Goal: Transaction & Acquisition: Purchase product/service

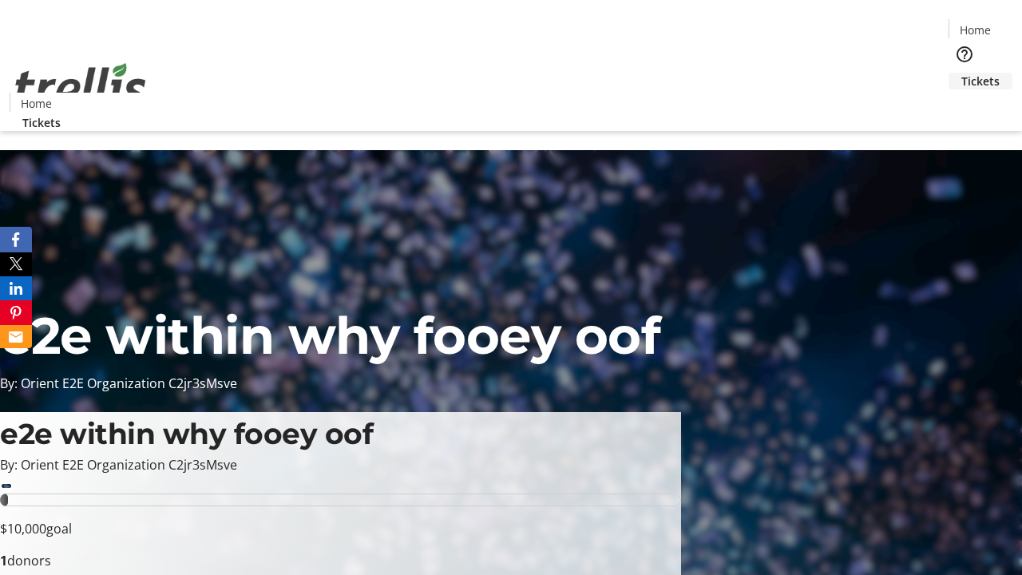
click at [961, 73] on span "Tickets" at bounding box center [980, 81] width 38 height 17
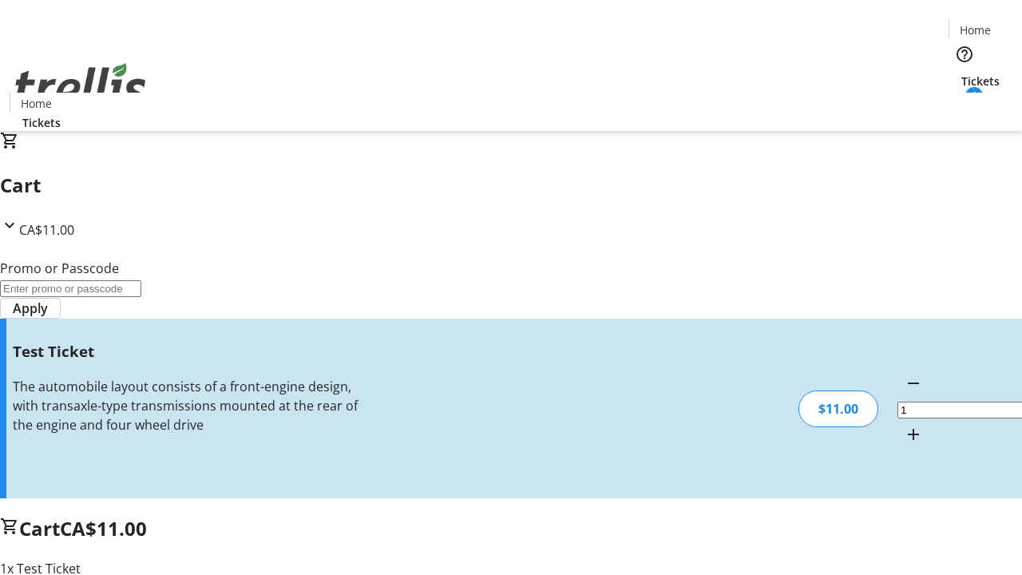
type input "UNLOCK"
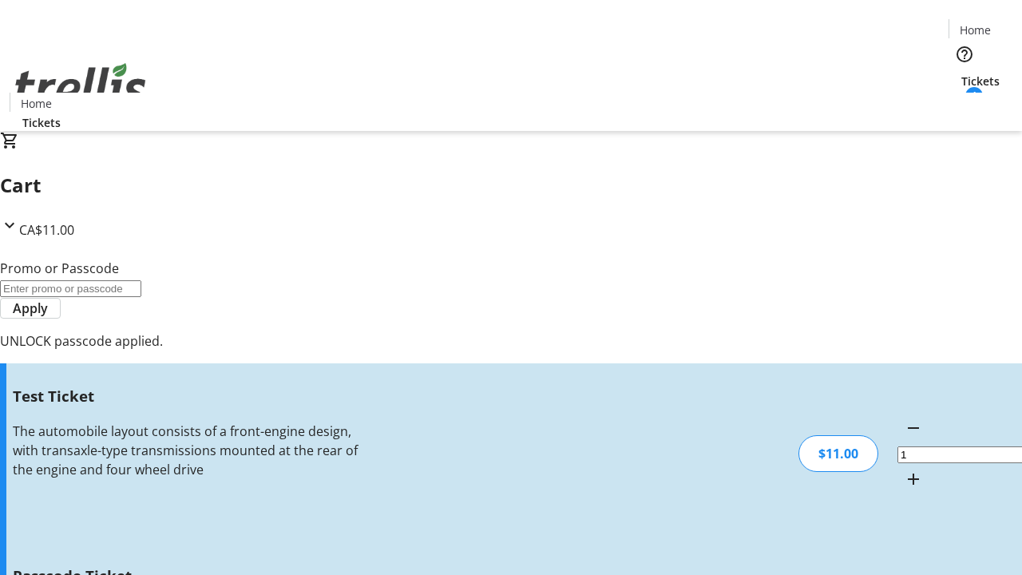
type input "5"
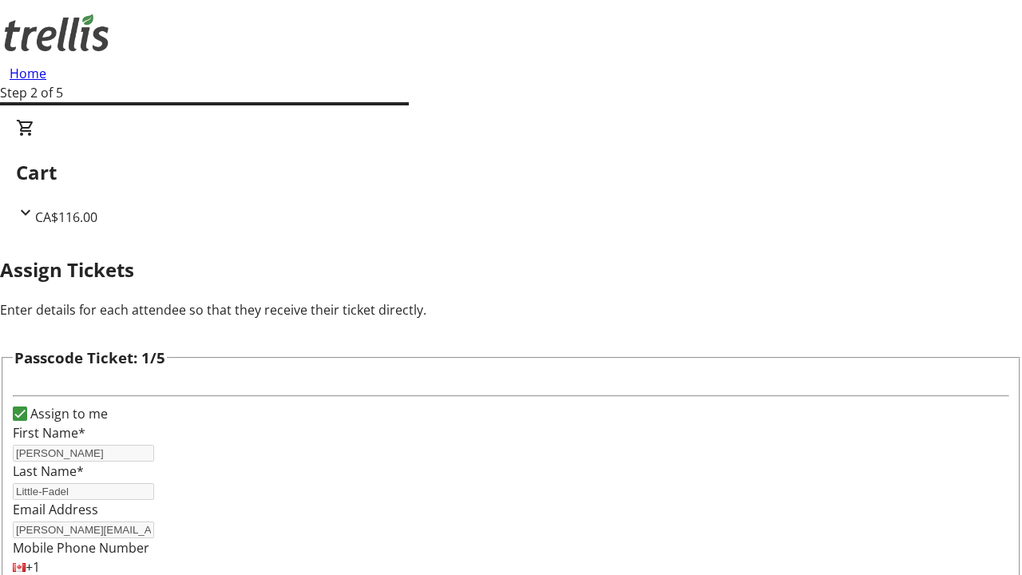
type input "[PERSON_NAME]"
type input "Lang"
type input "Gage"
type input "[PERSON_NAME]"
type input "Savanah"
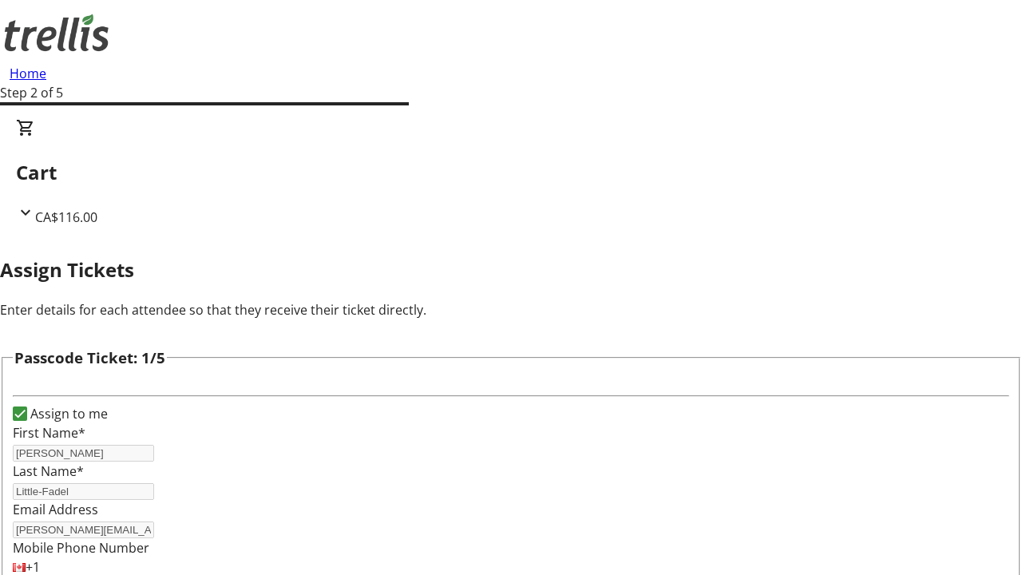
scroll to position [1552, 0]
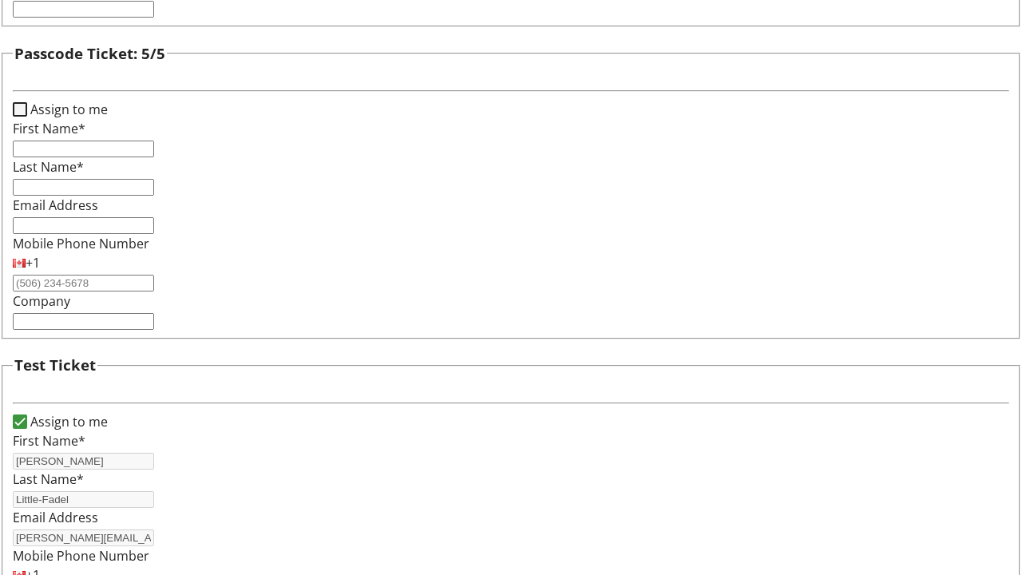
type input "[PERSON_NAME]"
click at [27, 117] on input "Assign to me" at bounding box center [20, 109] width 14 height 14
checkbox input "true"
type input "[PERSON_NAME]"
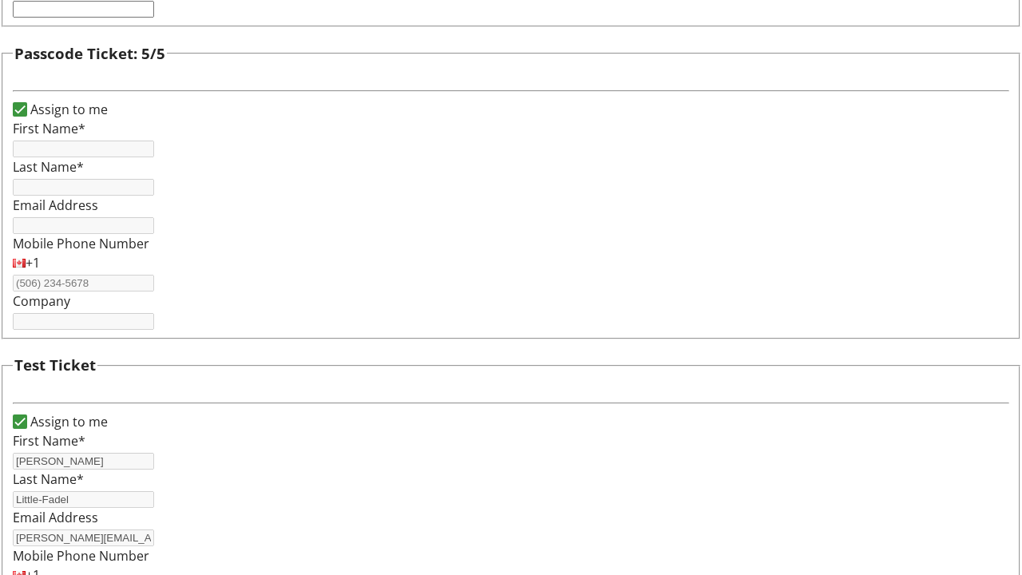
type input "Little-Fadel"
type input "[PERSON_NAME][EMAIL_ADDRESS][DOMAIN_NAME]"
